Goal: Share content: Share content

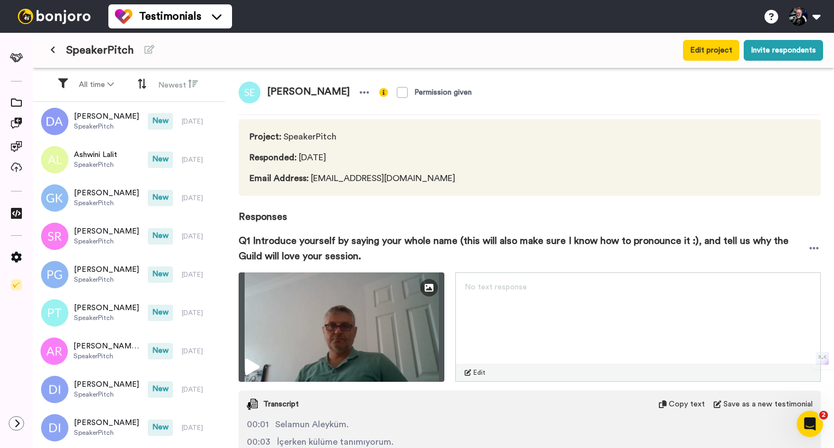
click at [56, 21] on img at bounding box center [54, 16] width 82 height 15
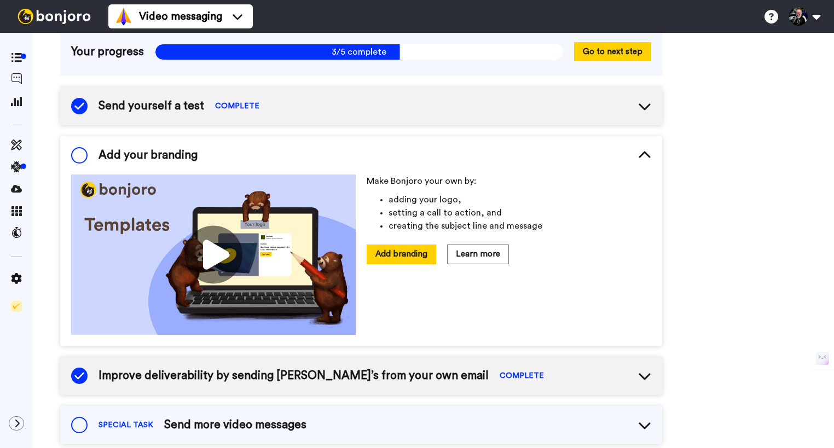
scroll to position [79, 0]
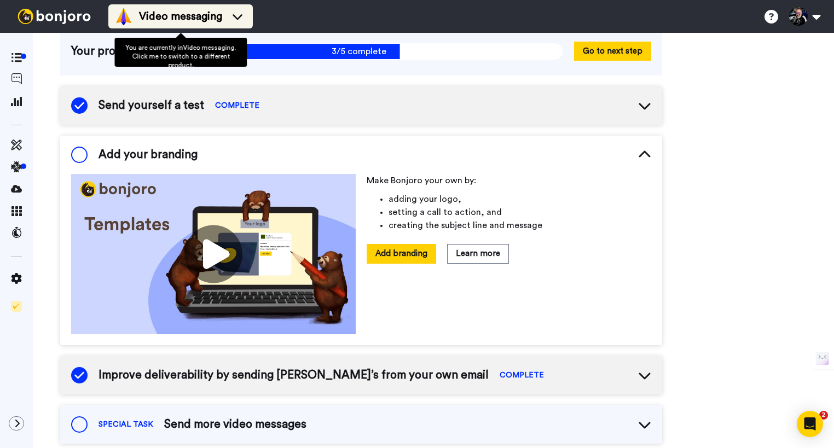
click at [224, 18] on div "Video messaging" at bounding box center [180, 17] width 131 height 18
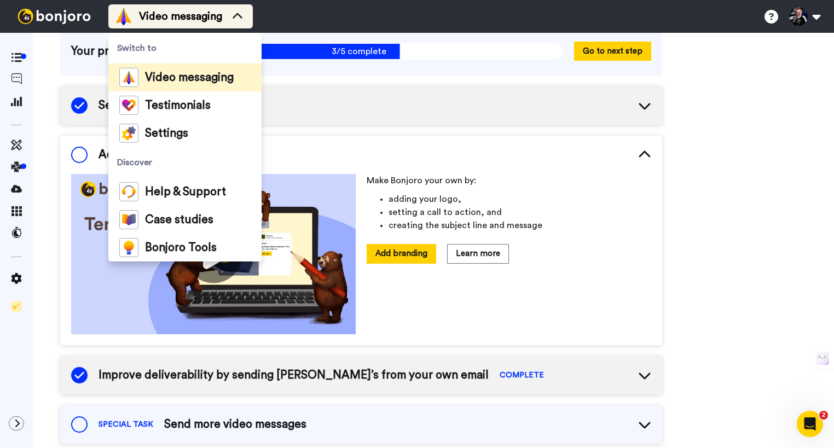
scroll to position [0, 0]
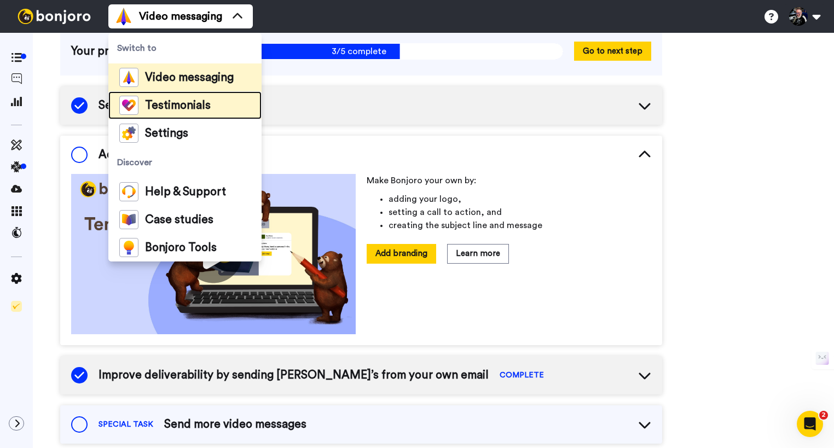
click at [184, 102] on span "Testimonials" at bounding box center [178, 105] width 66 height 11
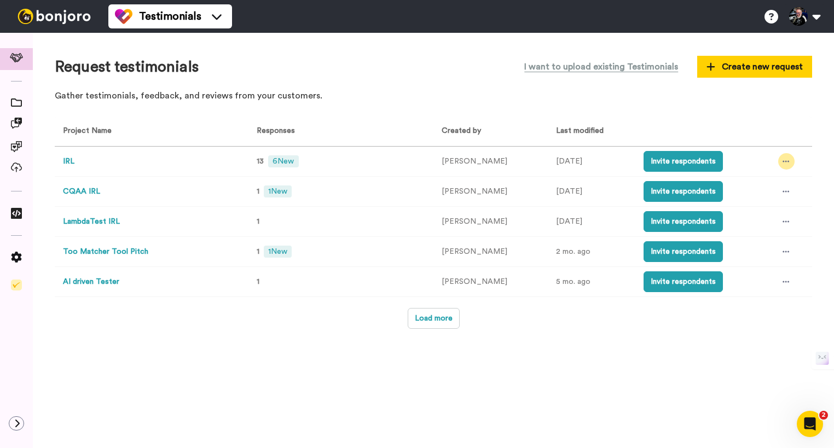
click at [784, 159] on icon at bounding box center [785, 162] width 7 height 8
click at [762, 132] on th at bounding box center [702, 131] width 134 height 30
click at [67, 159] on button "IRL" at bounding box center [68, 161] width 11 height 11
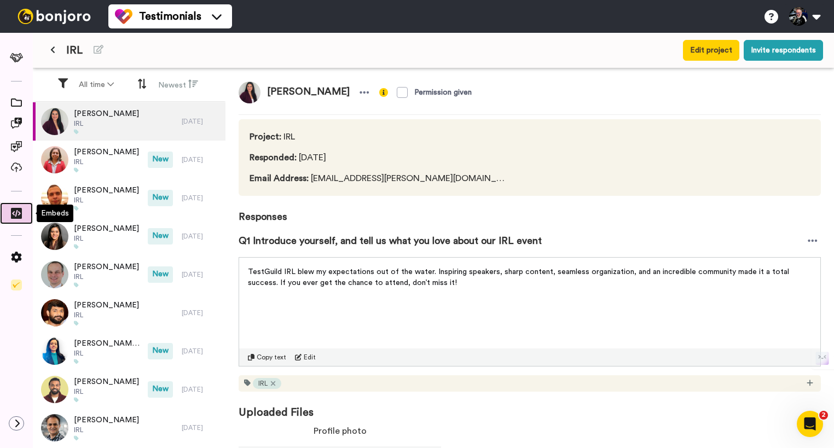
click at [21, 208] on icon at bounding box center [16, 213] width 11 height 11
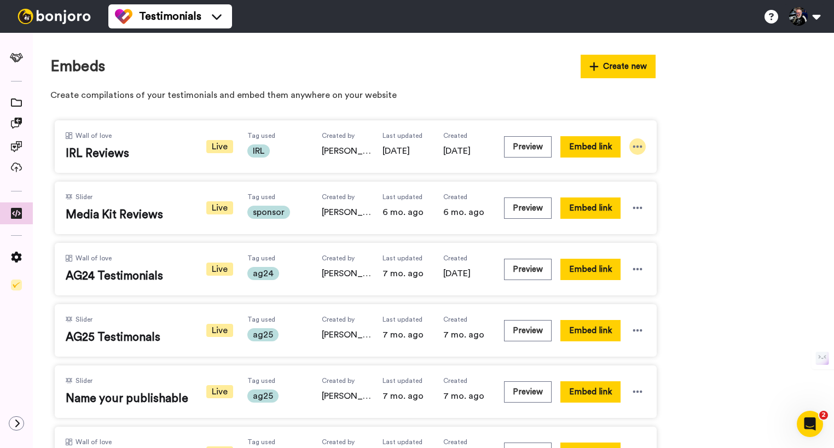
click at [633, 144] on icon at bounding box center [637, 146] width 11 height 11
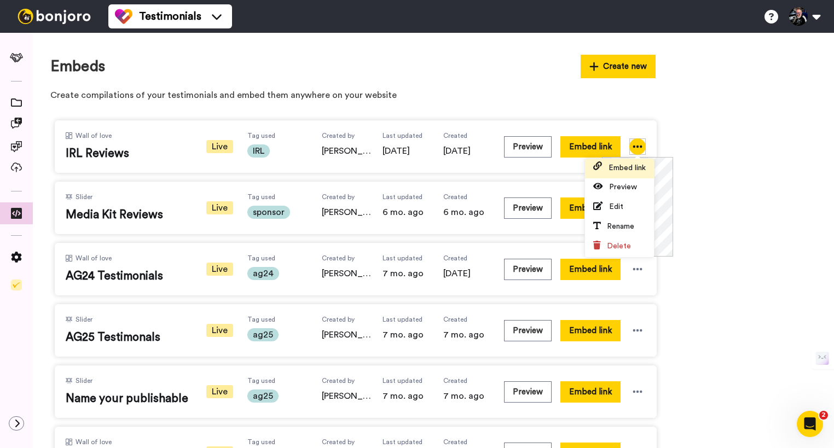
click at [620, 168] on span "Embed link" at bounding box center [626, 168] width 37 height 8
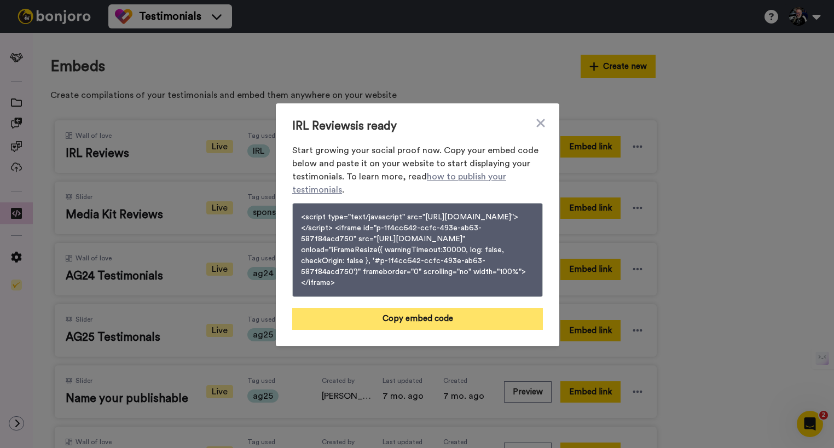
click at [392, 325] on button "Copy embed code" at bounding box center [417, 319] width 250 height 22
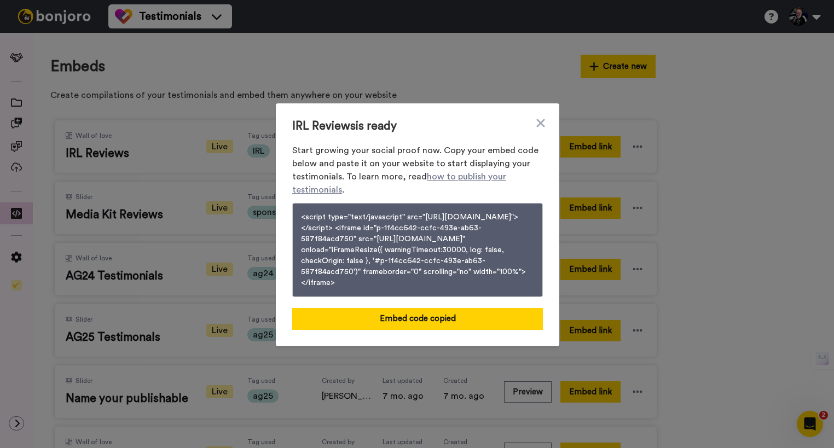
click at [787, 108] on div "IRL Reviews is ready Start growing your social proof now. Copy your embed code …" at bounding box center [417, 224] width 834 height 448
